Goal: Task Accomplishment & Management: Manage account settings

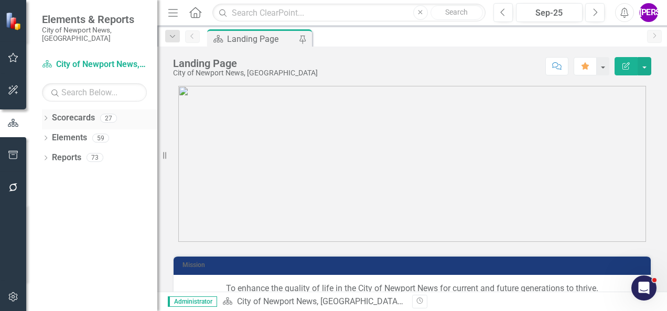
click at [47, 116] on icon "Dropdown" at bounding box center [45, 119] width 7 height 6
click at [51, 135] on icon "Dropdown" at bounding box center [51, 138] width 8 height 6
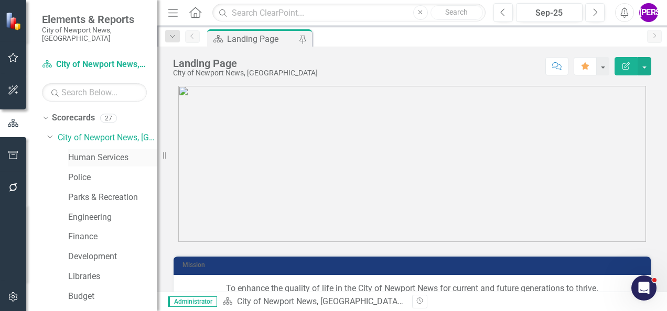
click at [82, 152] on link "Human Services" at bounding box center [112, 158] width 89 height 12
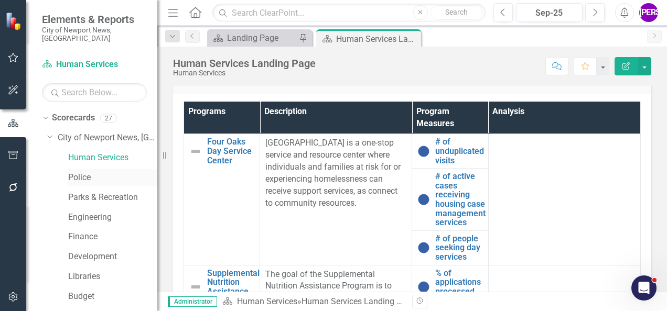
click at [78, 174] on link "Police" at bounding box center [112, 178] width 89 height 12
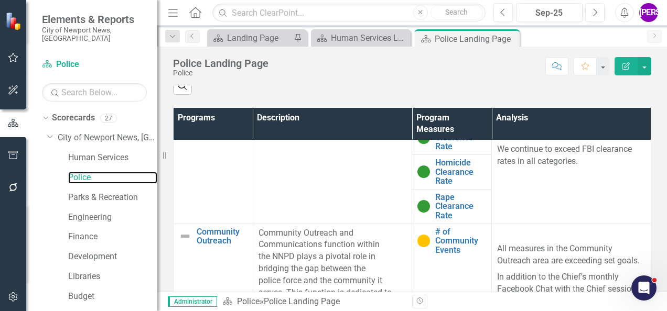
scroll to position [519, 0]
click at [96, 192] on link "Parks & Recreation" at bounding box center [112, 198] width 89 height 12
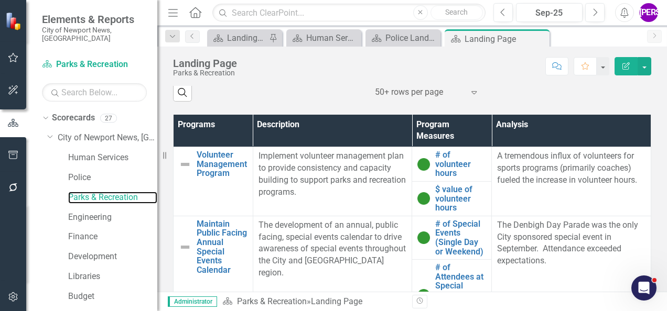
scroll to position [520, 0]
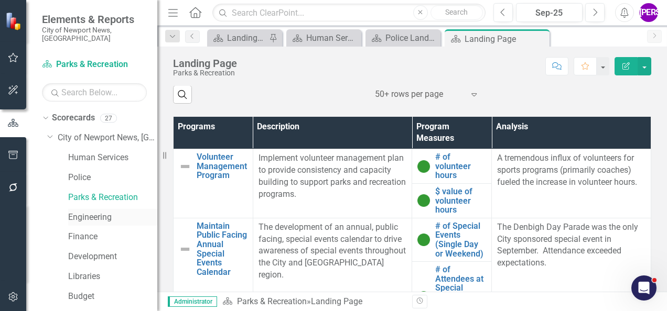
click at [81, 212] on link "Engineering" at bounding box center [112, 218] width 89 height 12
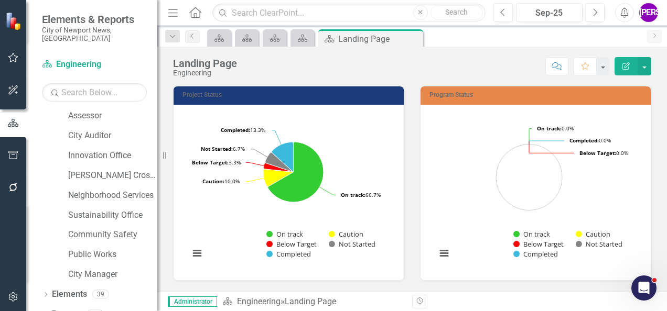
scroll to position [385, 0]
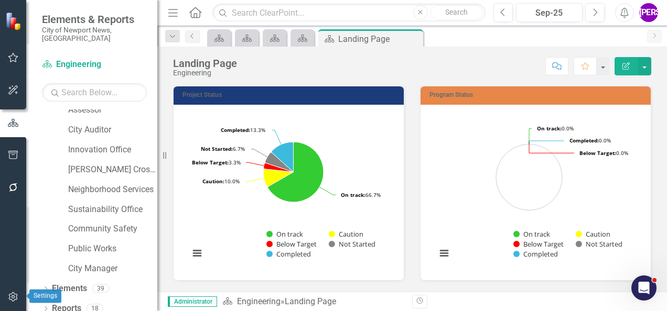
click at [6, 297] on button "button" at bounding box center [14, 298] width 24 height 22
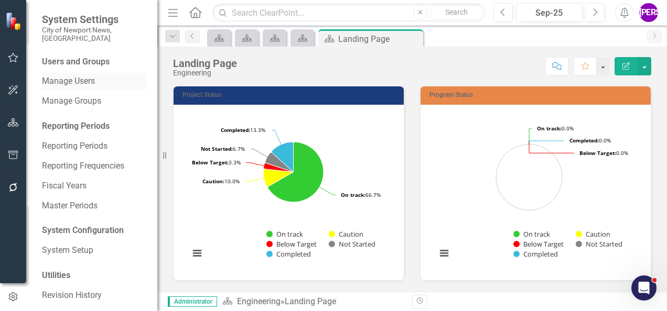
click at [74, 75] on link "Manage Users" at bounding box center [94, 81] width 105 height 12
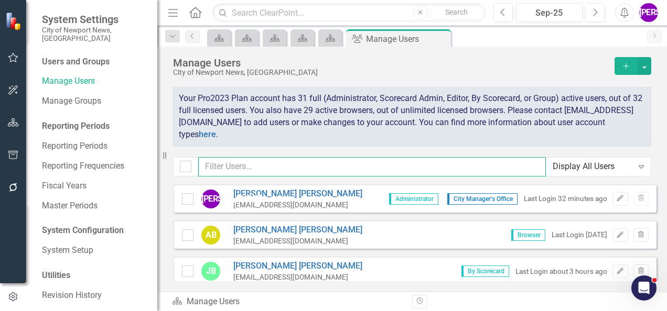
click at [344, 173] on input "text" at bounding box center [371, 166] width 347 height 19
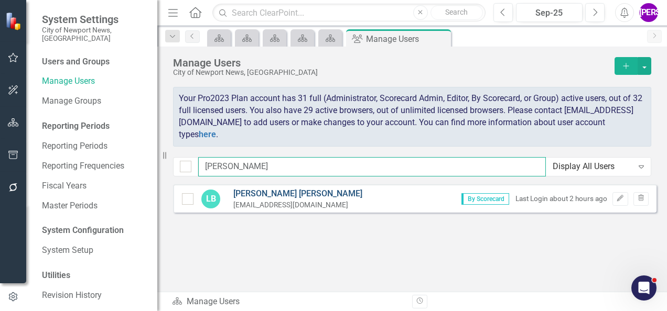
type input "[PERSON_NAME]"
click at [280, 190] on link "[PERSON_NAME]" at bounding box center [297, 194] width 129 height 12
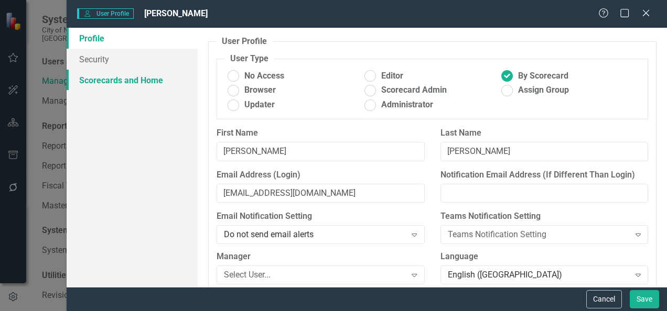
click at [146, 79] on link "Scorecards and Home" at bounding box center [132, 80] width 131 height 21
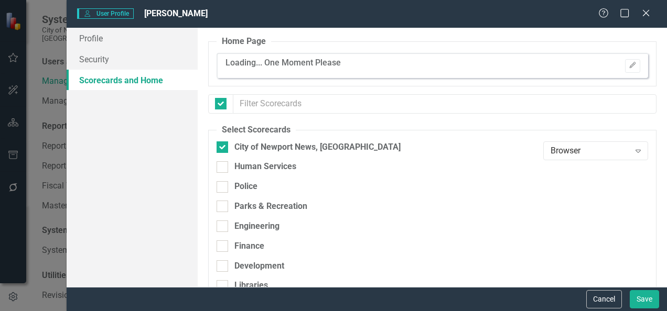
checkbox input "false"
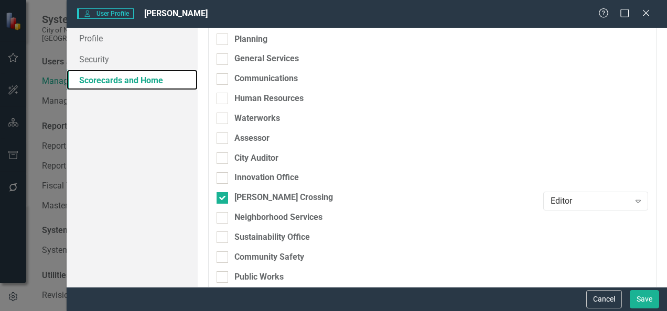
scroll to position [366, 0]
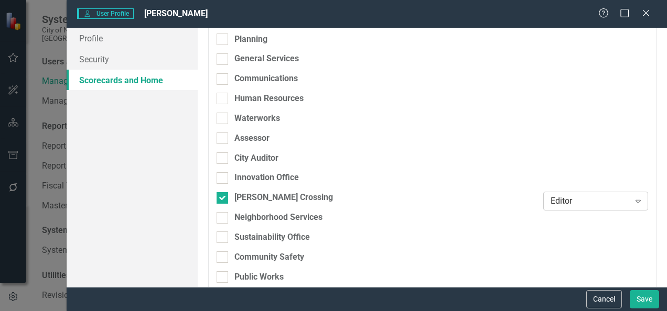
click at [565, 201] on div "Editor" at bounding box center [589, 201] width 79 height 12
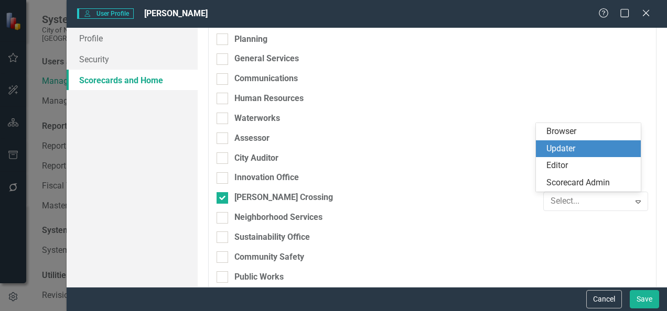
click at [573, 153] on div "Updater" at bounding box center [590, 149] width 88 height 12
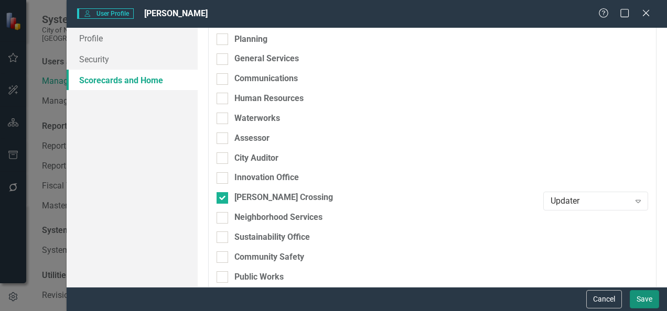
click at [640, 293] on button "Save" at bounding box center [643, 299] width 29 height 18
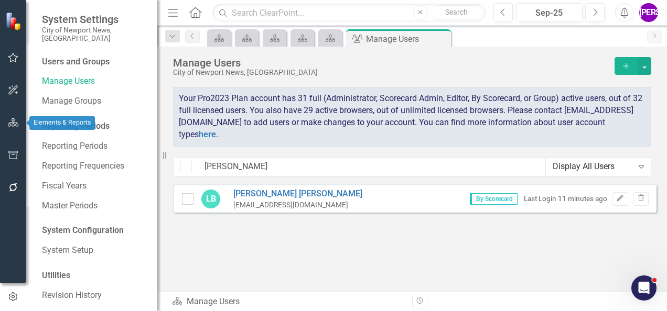
click at [12, 124] on icon "button" at bounding box center [13, 122] width 11 height 8
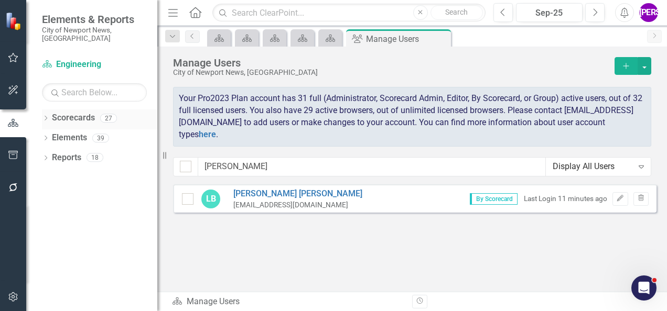
click at [42, 116] on icon "Dropdown" at bounding box center [45, 119] width 7 height 6
click at [51, 135] on icon "Dropdown" at bounding box center [51, 138] width 8 height 6
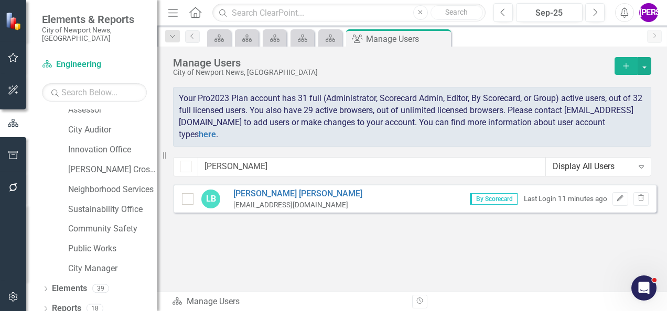
scroll to position [384, 0]
click at [101, 165] on link "[PERSON_NAME] Crossing" at bounding box center [112, 171] width 89 height 12
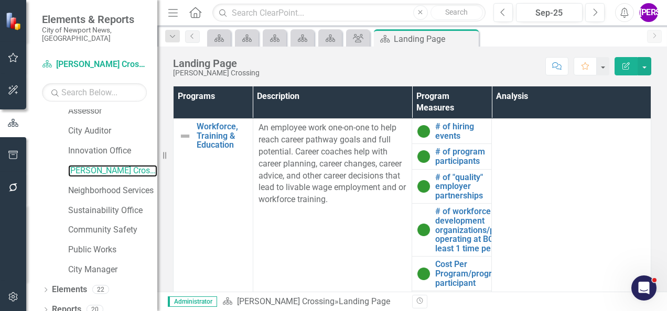
scroll to position [550, 0]
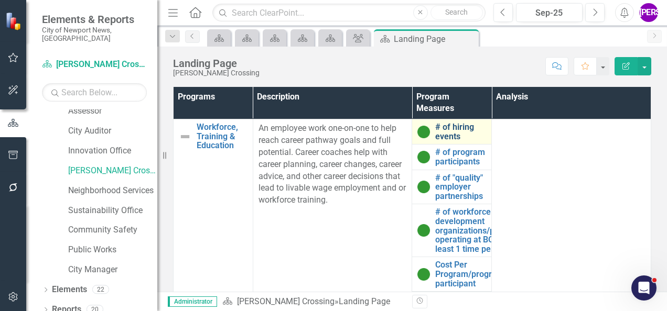
click at [441, 131] on link "# of hiring events" at bounding box center [460, 132] width 51 height 18
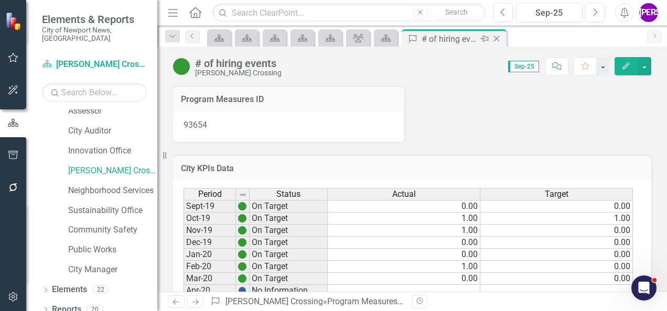
click at [495, 40] on icon "Close" at bounding box center [496, 39] width 10 height 8
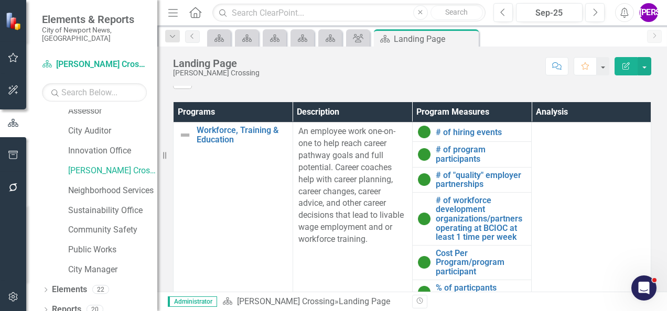
scroll to position [534, 0]
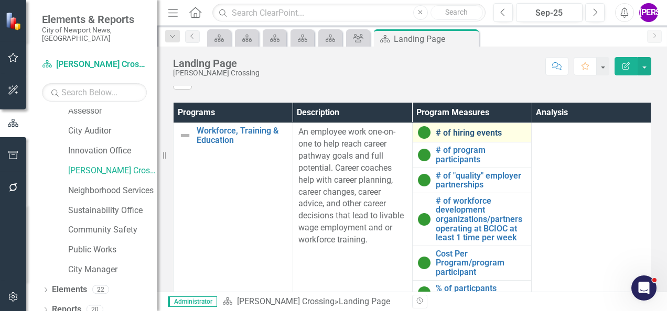
click at [448, 138] on link "# of hiring events" at bounding box center [480, 132] width 91 height 9
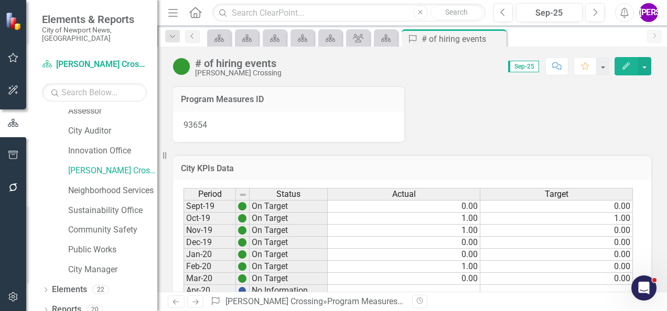
click at [615, 119] on div "Program Measures ID 93654" at bounding box center [412, 107] width 494 height 69
click at [496, 39] on icon at bounding box center [497, 39] width 6 height 6
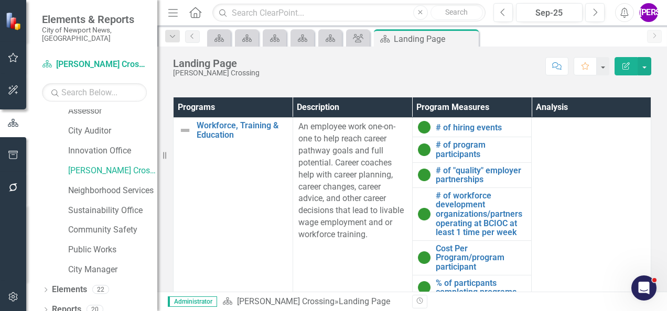
scroll to position [546, 0]
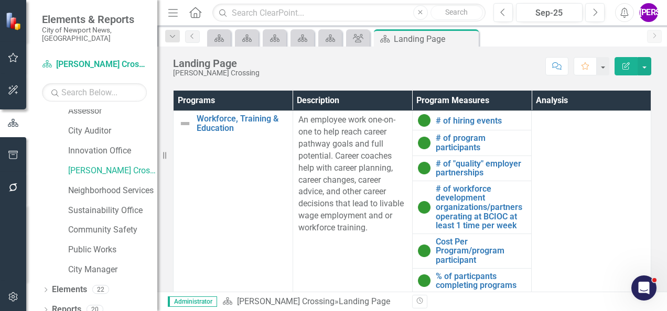
click at [14, 296] on icon "button" at bounding box center [13, 297] width 11 height 8
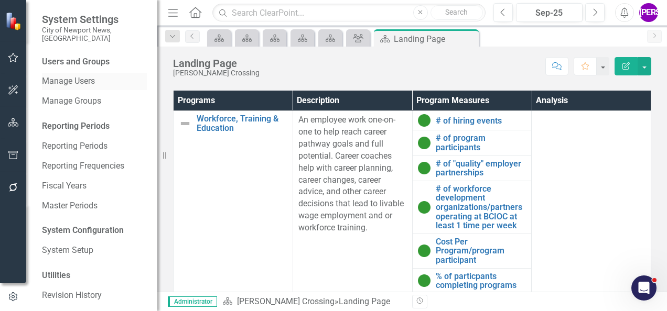
click at [71, 75] on link "Manage Users" at bounding box center [94, 81] width 105 height 12
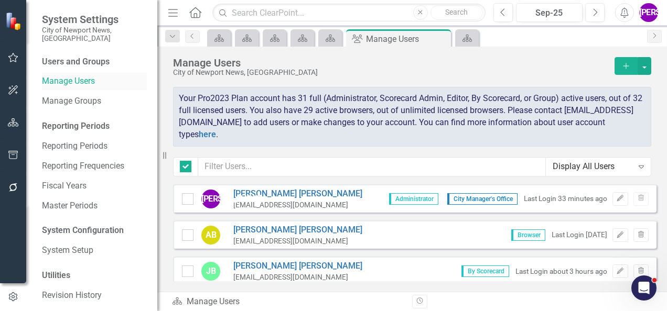
checkbox input "false"
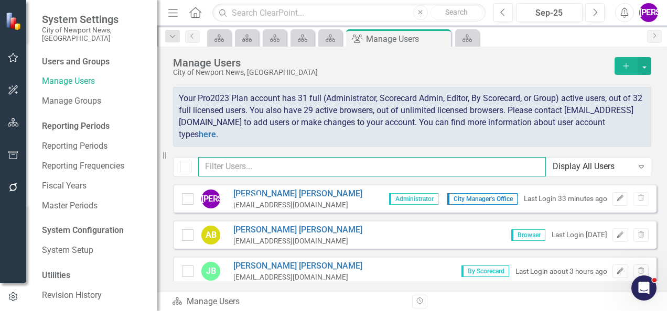
click at [274, 166] on input "text" at bounding box center [371, 166] width 347 height 19
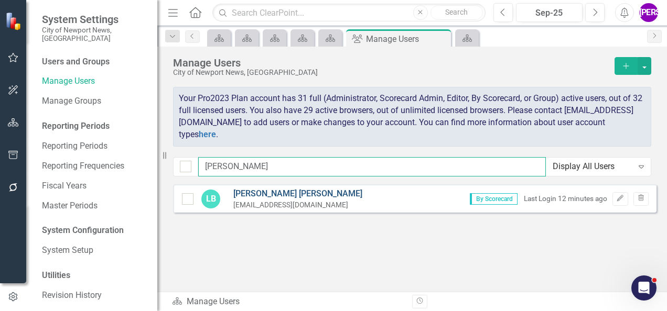
type input "[PERSON_NAME]"
click at [263, 189] on link "[PERSON_NAME]" at bounding box center [297, 194] width 129 height 12
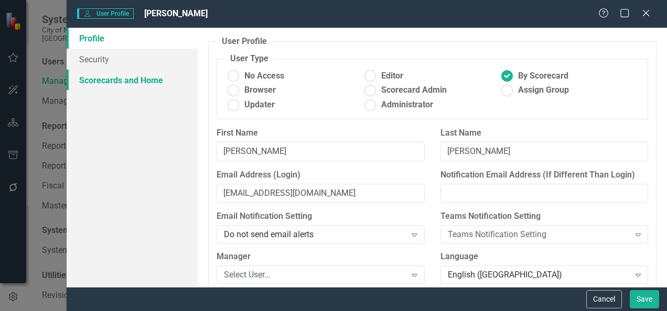
click at [147, 86] on link "Scorecards and Home" at bounding box center [132, 80] width 131 height 21
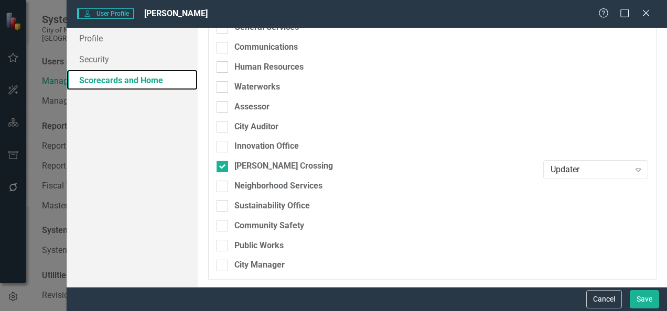
scroll to position [396, 0]
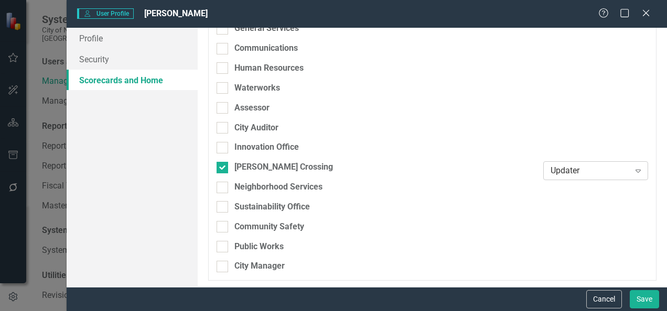
click at [557, 174] on div "Updater" at bounding box center [589, 171] width 79 height 12
click at [642, 303] on button "Save" at bounding box center [643, 299] width 29 height 18
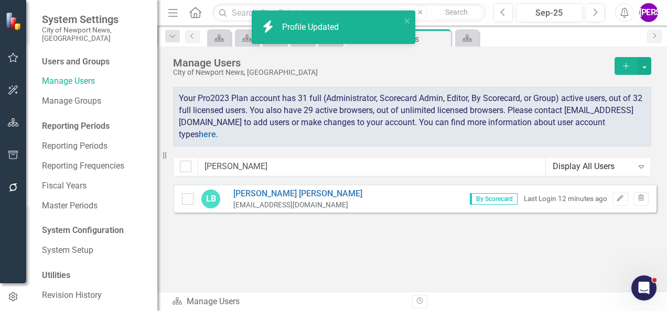
click at [493, 268] on div "Sorry, no results found. LB [PERSON_NAME] [PERSON_NAME][EMAIL_ADDRESS][DOMAIN_N…" at bounding box center [411, 232] width 509 height 97
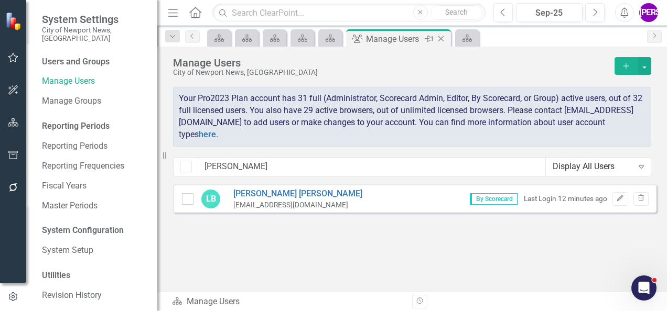
click at [441, 35] on icon "Close" at bounding box center [440, 39] width 10 height 8
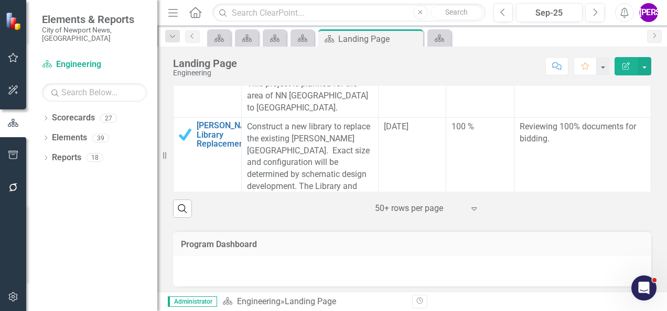
scroll to position [411, 0]
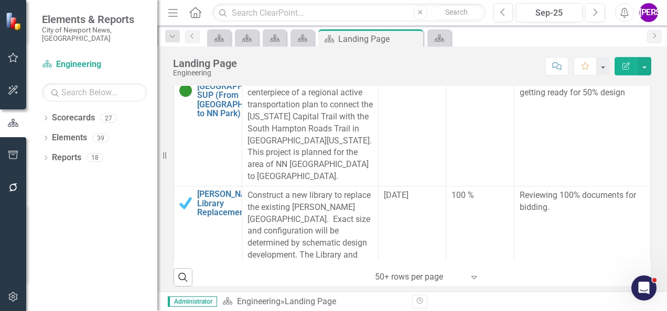
scroll to position [337, 0]
click at [45, 116] on icon "Dropdown" at bounding box center [45, 119] width 7 height 6
click at [51, 135] on icon "Dropdown" at bounding box center [51, 138] width 8 height 6
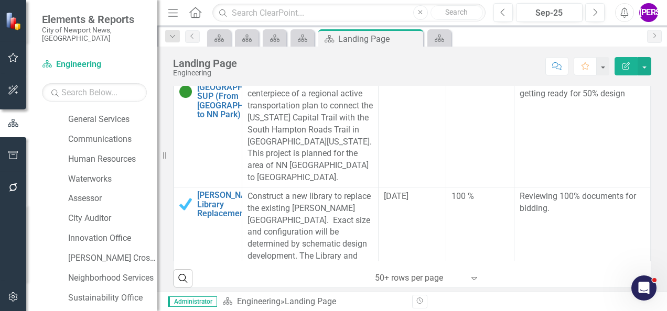
scroll to position [319, 0]
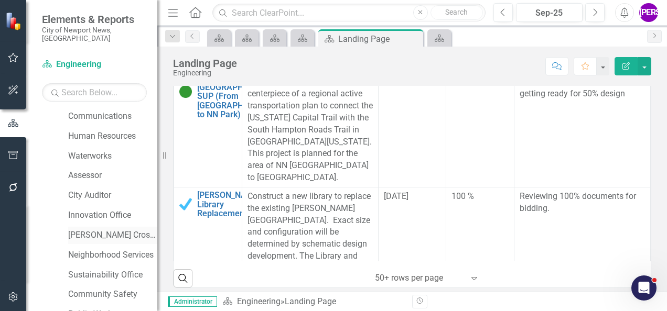
click at [85, 230] on link "[PERSON_NAME] Crossing" at bounding box center [112, 236] width 89 height 12
